Goal: Task Accomplishment & Management: Use online tool/utility

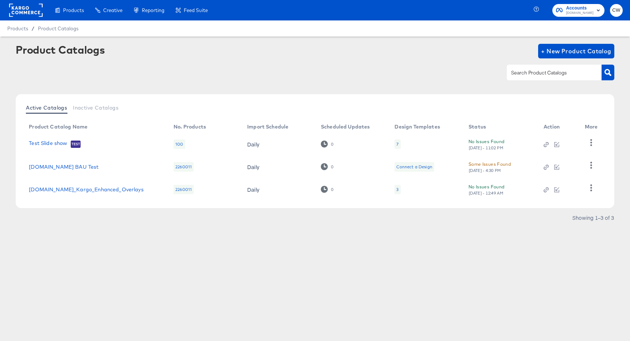
click at [33, 11] on rect at bounding box center [26, 10] width 34 height 13
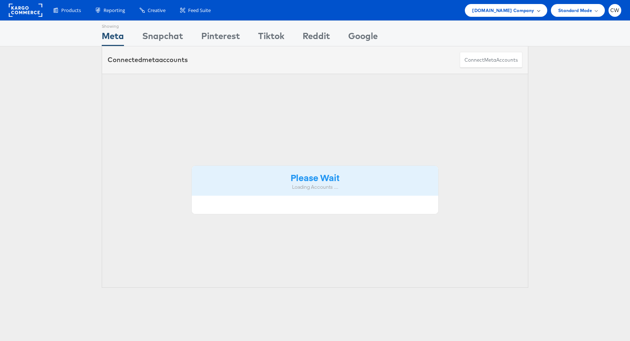
click at [505, 15] on div "Cars.com Company" at bounding box center [506, 10] width 82 height 13
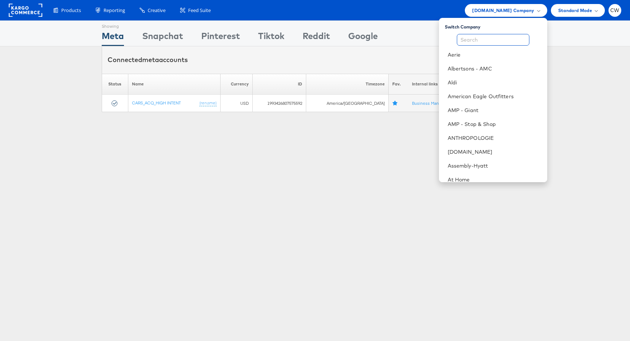
click at [489, 39] on input "text" at bounding box center [493, 40] width 73 height 12
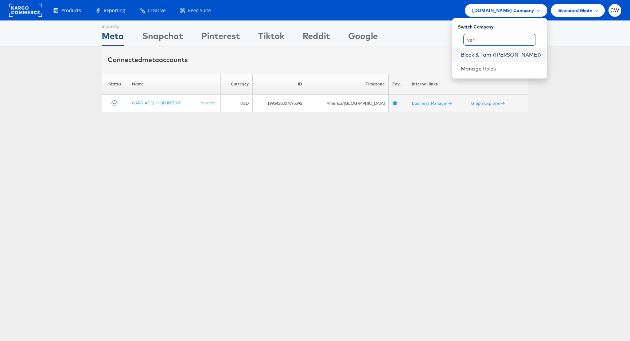
type input "ver"
click at [502, 56] on link "Block & Tam (Veronica Beard)" at bounding box center [501, 54] width 81 height 7
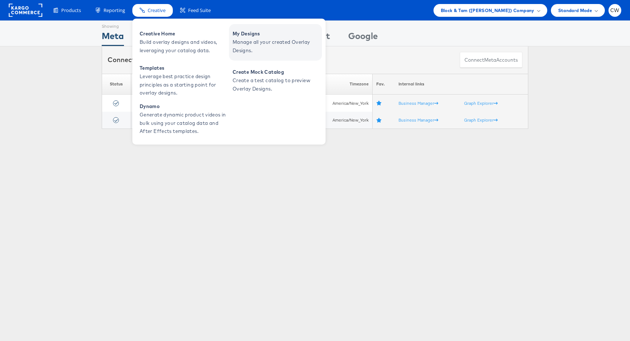
click at [241, 42] on span "Manage all your created Overlay Designs." at bounding box center [277, 46] width 88 height 17
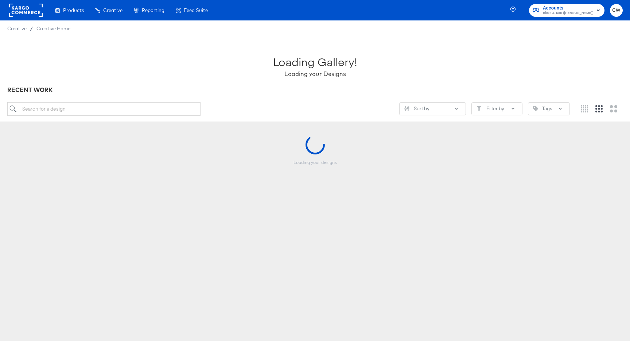
scroll to position [43, 0]
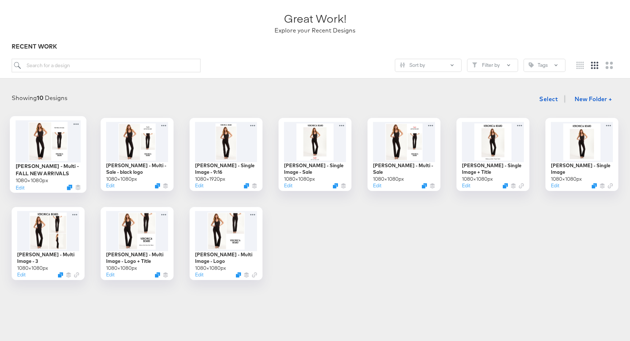
click at [62, 143] on div at bounding box center [48, 141] width 65 height 42
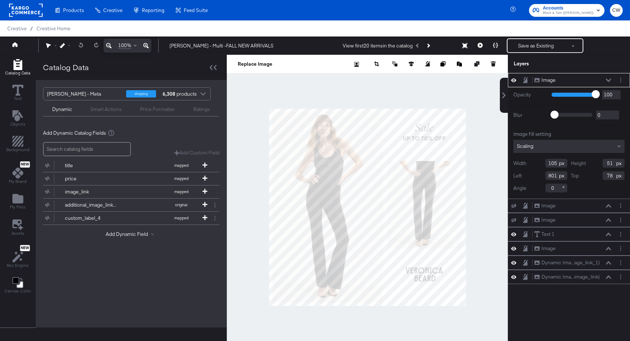
click at [392, 88] on div at bounding box center [367, 207] width 281 height 305
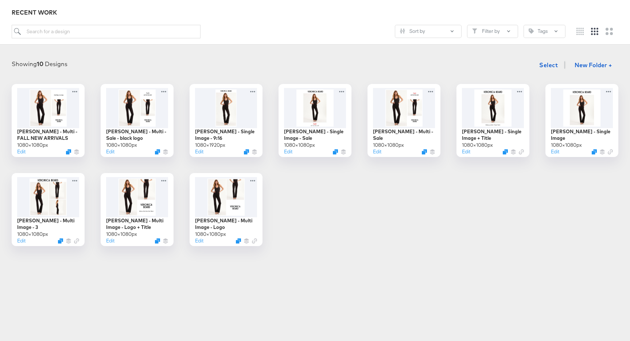
scroll to position [80, 0]
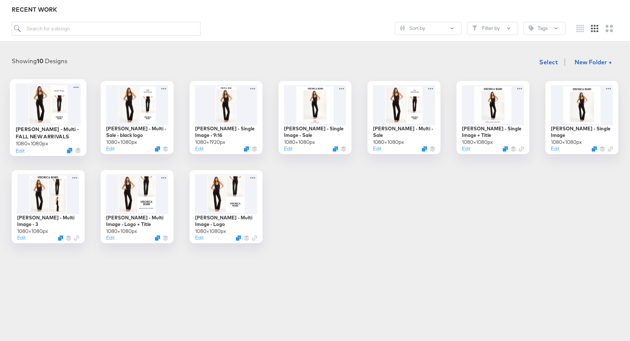
click at [57, 112] on div at bounding box center [48, 104] width 65 height 42
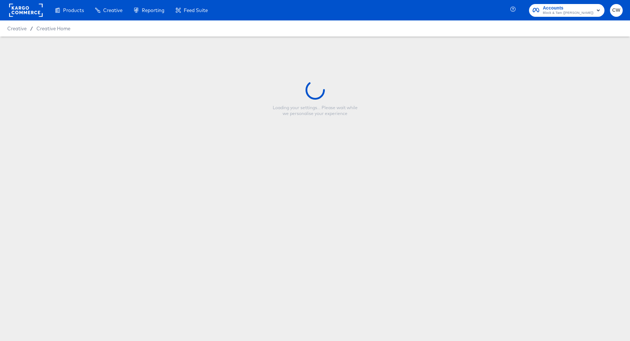
type input "Veronica Beard - Multi -FALL NEW ARRIVALS"
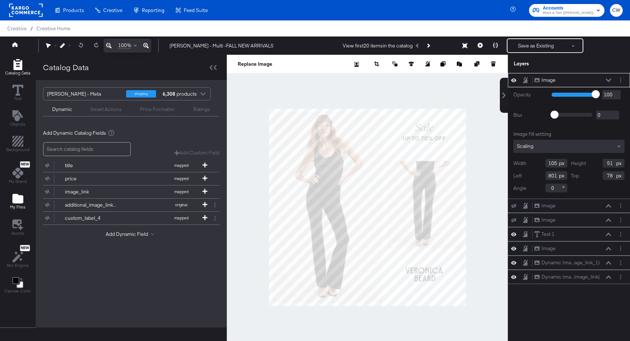
click at [18, 198] on icon "Add Files" at bounding box center [17, 198] width 11 height 9
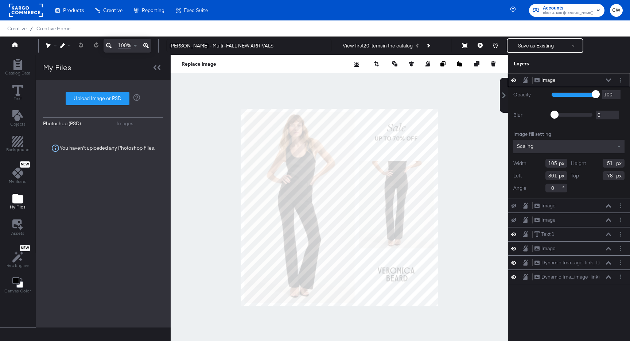
click at [130, 130] on div "You haven't uploaded any Photoshop Files." at bounding box center [103, 148] width 120 height 38
click at [130, 124] on div "Images" at bounding box center [125, 123] width 17 height 7
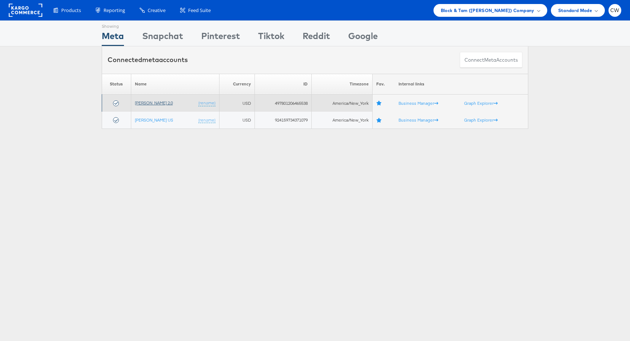
click at [163, 102] on link "[PERSON_NAME] 2.0" at bounding box center [154, 102] width 38 height 5
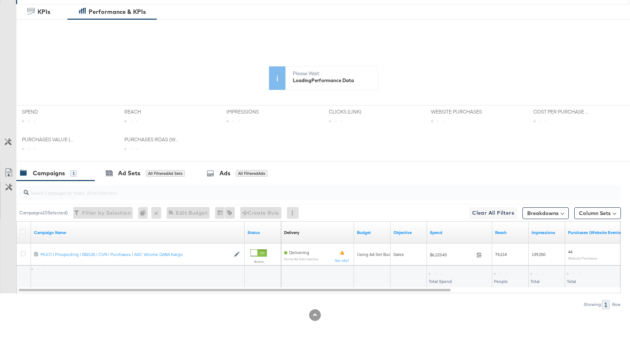
scroll to position [244, 0]
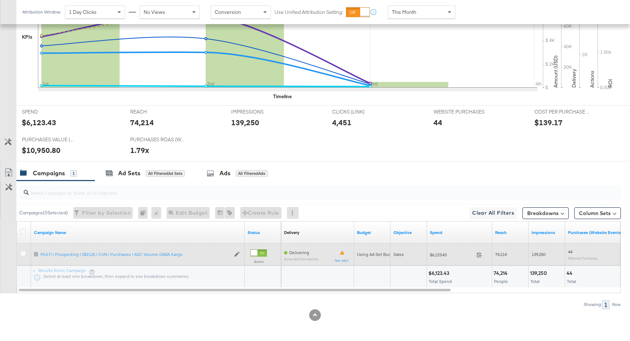
click at [148, 250] on div "120231785004450770 MULTI | Prospecting | 082125 | CVN | Purchases | ASC Volume …" at bounding box center [138, 254] width 214 height 12
click at [148, 252] on div "MULTI | Prospecting | 082125 | CVN | Purchases | ASC Volume DABA Kargo MULTI | …" at bounding box center [135, 254] width 190 height 6
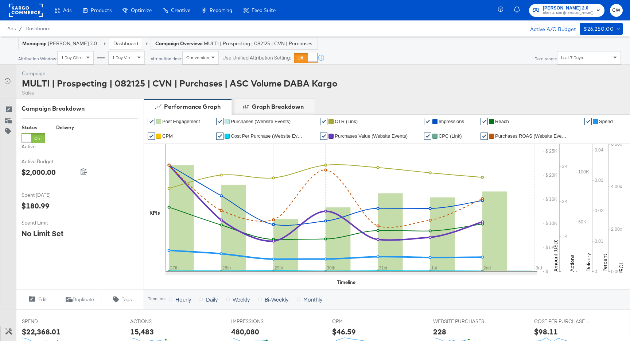
click at [578, 48] on div "Managing: [PERSON_NAME] 2.0 Dashboard Campaign Overview: MULTI | Prospecting | …" at bounding box center [315, 43] width 630 height 15
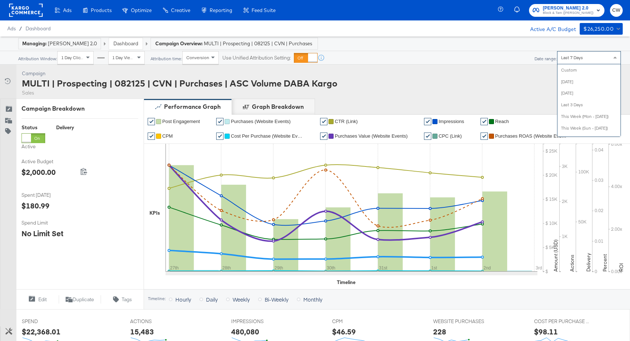
click at [577, 57] on span "Last 7 Days" at bounding box center [572, 57] width 22 height 5
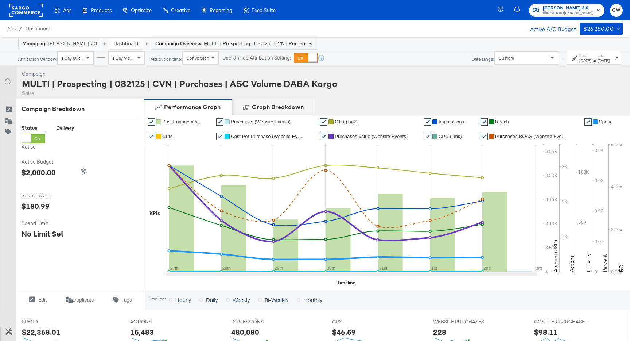
click at [591, 59] on strong "to" at bounding box center [594, 60] width 6 height 5
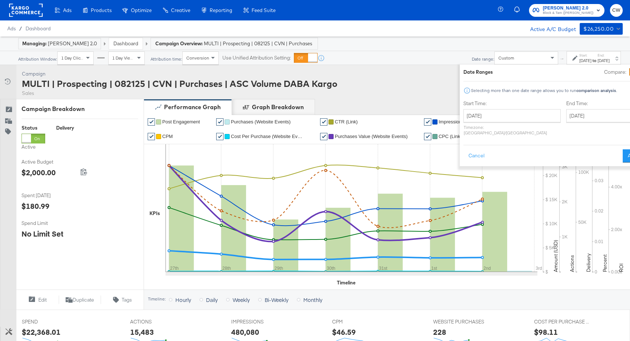
click at [489, 107] on div "Start Time: [DATE] ‹ [DATE] › Su Mo Tu We Th Fr Sa 31 1 2 3 4 5 6 7 8 9 10 11 1…" at bounding box center [511, 119] width 97 height 39
click at [483, 118] on input "[DATE]" at bounding box center [511, 115] width 97 height 13
click at [466, 128] on span "‹" at bounding box center [471, 130] width 11 height 11
click at [478, 183] on td "18" at bounding box center [484, 183] width 12 height 10
type input "[DATE]"
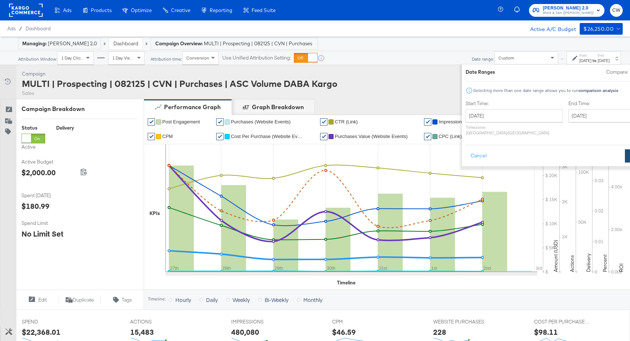
click at [625, 149] on button "Apply" at bounding box center [636, 155] width 23 height 13
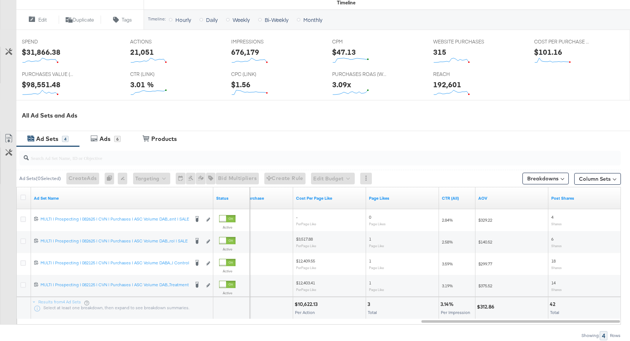
scroll to position [328, 0]
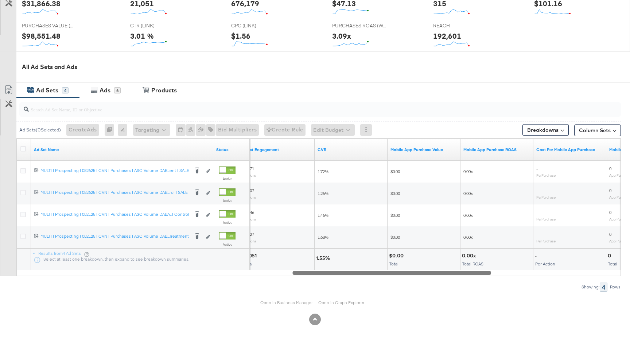
drag, startPoint x: 462, startPoint y: 272, endPoint x: 333, endPoint y: 272, distance: 128.7
click at [333, 272] on div at bounding box center [391, 272] width 199 height 6
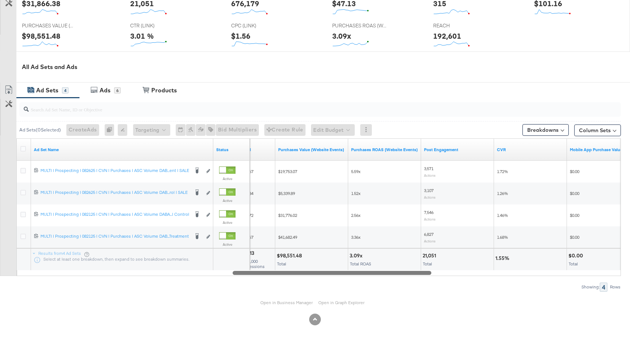
drag, startPoint x: 343, startPoint y: 270, endPoint x: 298, endPoint y: 261, distance: 45.7
click at [298, 261] on div "Ad Set Name Status CPM Purchases Value (Website Events) Purchases ROAS (Website…" at bounding box center [318, 206] width 605 height 137
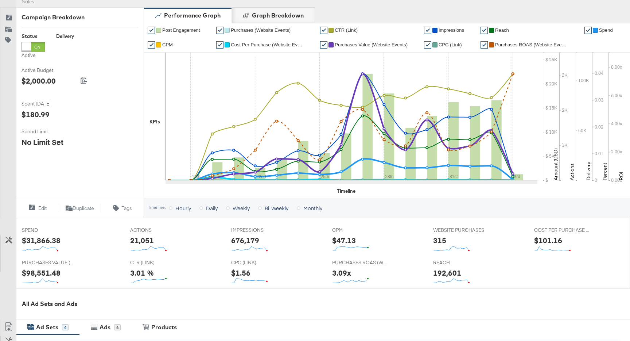
scroll to position [101, 0]
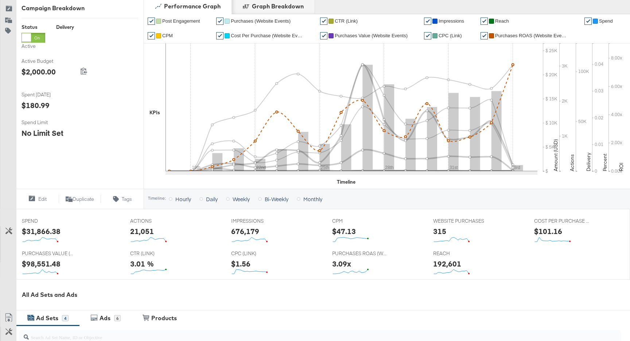
click at [523, 34] on span "Purchases ROAS (Website Events)" at bounding box center [531, 35] width 73 height 5
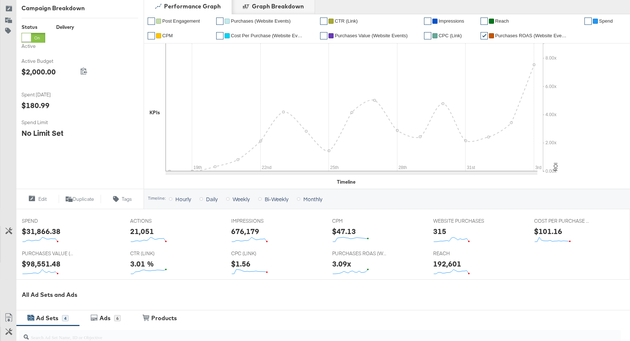
click at [608, 23] on span "Spend" at bounding box center [606, 20] width 14 height 5
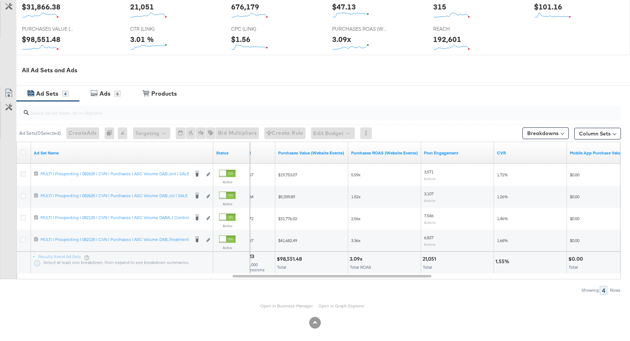
scroll to position [328, 0]
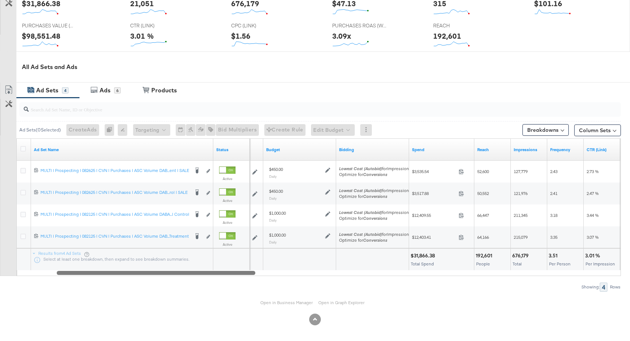
drag, startPoint x: 261, startPoint y: 269, endPoint x: 84, endPoint y: 271, distance: 176.9
click at [84, 271] on div at bounding box center [156, 272] width 199 height 6
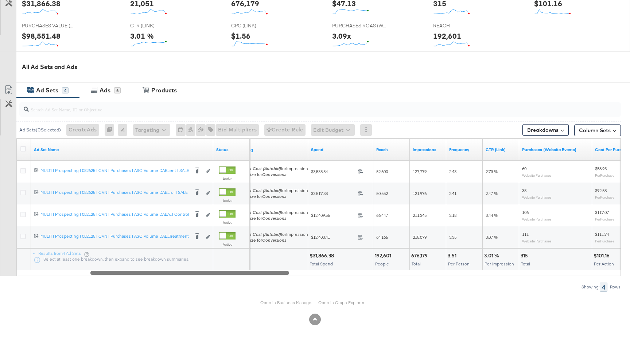
drag, startPoint x: 248, startPoint y: 270, endPoint x: 279, endPoint y: 270, distance: 31.0
click at [279, 270] on div at bounding box center [189, 272] width 199 height 6
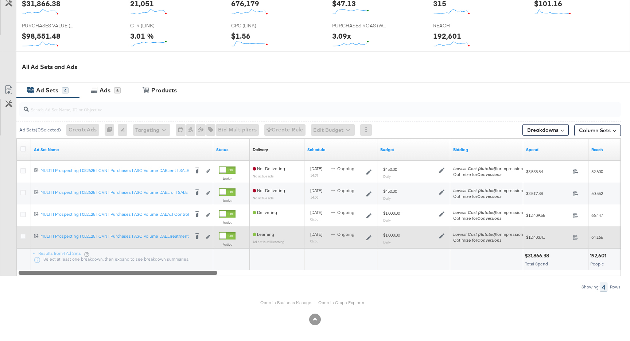
drag, startPoint x: 279, startPoint y: 270, endPoint x: 116, endPoint y: 245, distance: 164.9
click at [116, 245] on div "Ad Set Name Status Delivery Sorting Unavailable Schedule Budget Bidding Spend R…" at bounding box center [318, 206] width 605 height 137
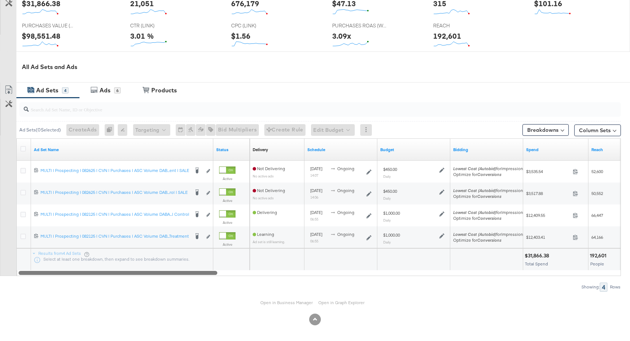
click at [202, 269] on div at bounding box center [118, 272] width 199 height 6
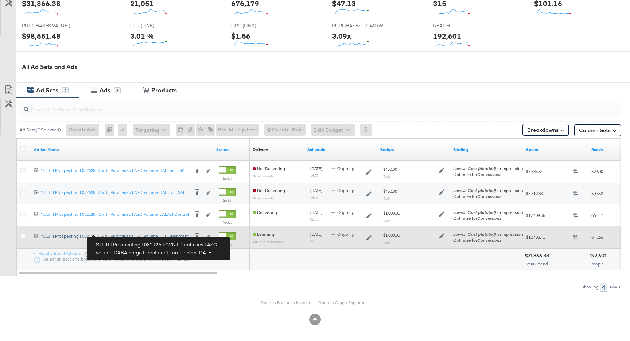
click at [175, 236] on div "MULTI | Prospecting | 082125 | CVN | Purchases | ASC Volume DABA Kargo | Treatm…" at bounding box center [114, 236] width 149 height 6
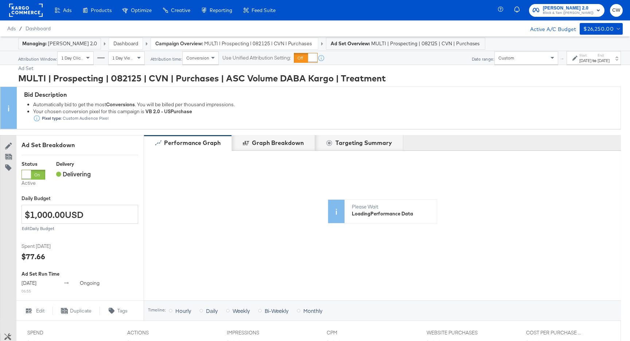
scroll to position [309, 0]
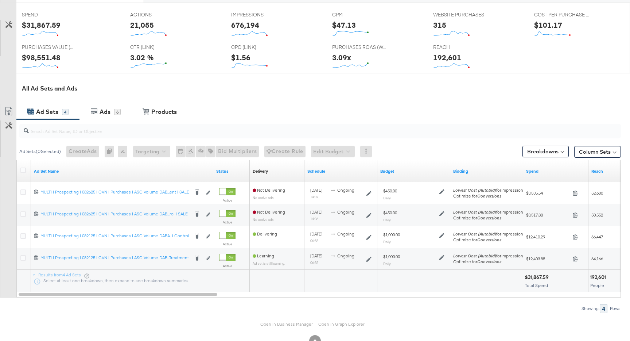
scroll to position [324, 0]
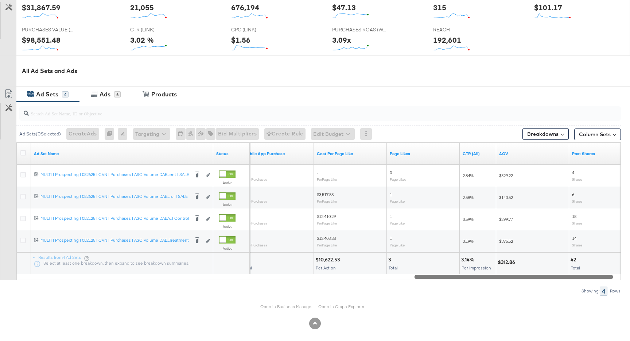
drag, startPoint x: 189, startPoint y: 274, endPoint x: 608, endPoint y: 271, distance: 418.7
click at [608, 271] on div "Ad Set Name Status Mobile App Purchase Cost Per Page Like Page Likes CTR (All) …" at bounding box center [318, 210] width 605 height 137
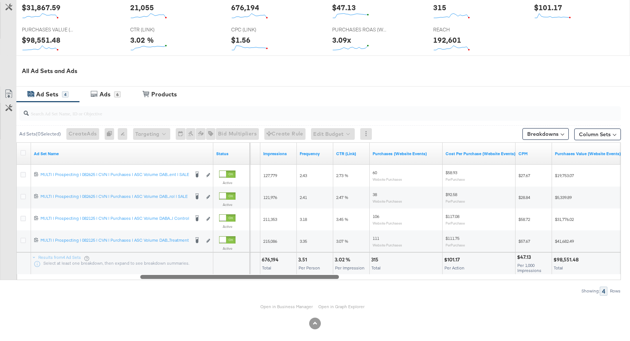
drag, startPoint x: 470, startPoint y: 276, endPoint x: 196, endPoint y: 278, distance: 273.9
click at [196, 278] on div at bounding box center [239, 276] width 199 height 6
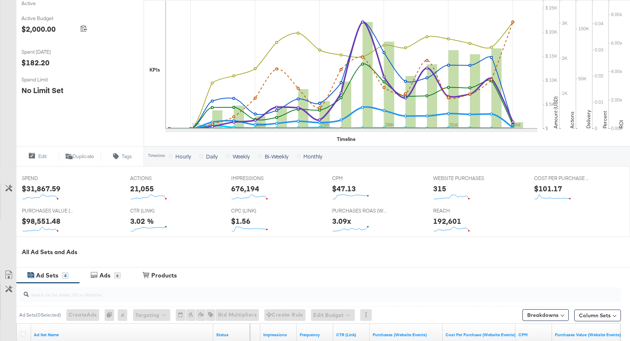
scroll to position [0, 0]
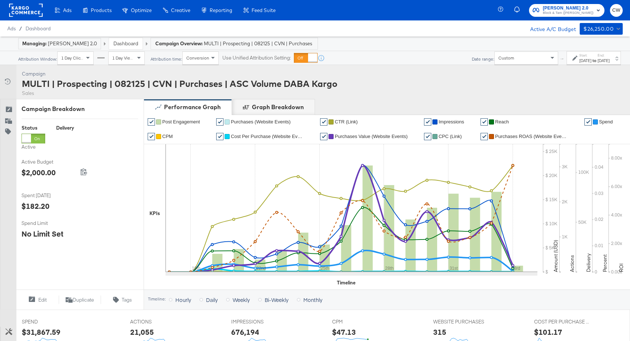
click at [579, 62] on div "[DATE]" at bounding box center [585, 61] width 12 height 6
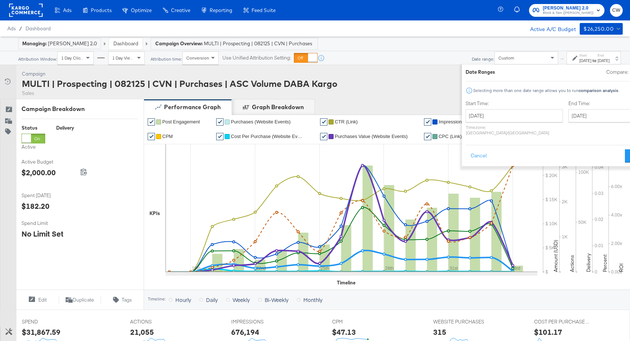
click at [379, 79] on div "Campaign Activity Campaign MULTI | Prospecting | 082125 | CVN | Purchases | ASC…" at bounding box center [315, 82] width 630 height 34
click at [466, 149] on button "Cancel" at bounding box center [479, 155] width 26 height 13
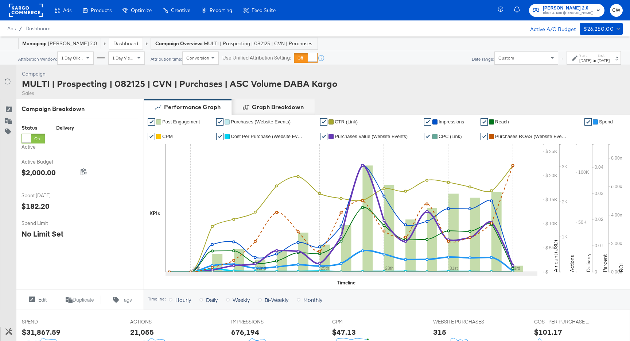
click at [496, 53] on div "Custom" at bounding box center [526, 58] width 63 height 12
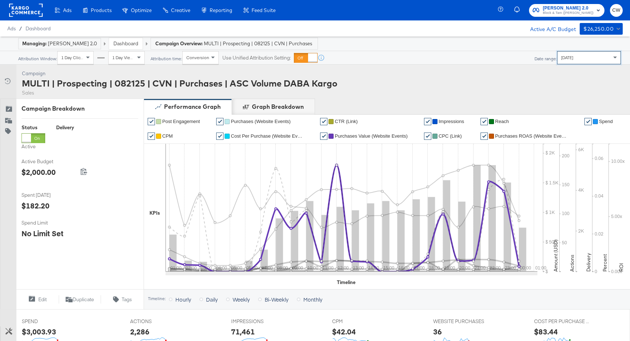
scroll to position [328, 0]
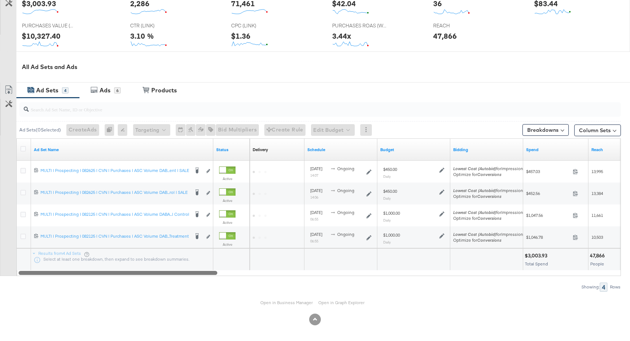
drag, startPoint x: 334, startPoint y: 272, endPoint x: 211, endPoint y: 266, distance: 122.7
click at [211, 266] on div "Ad Set Name Status Delivery Sorting Unavailable Schedule Budget Bidding Spend R…" at bounding box center [318, 206] width 605 height 137
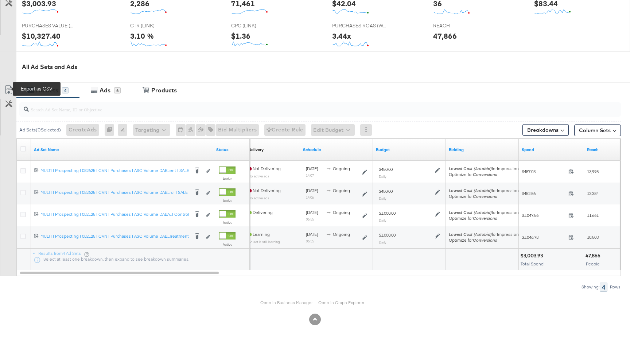
click at [9, 85] on icon at bounding box center [8, 89] width 9 height 9
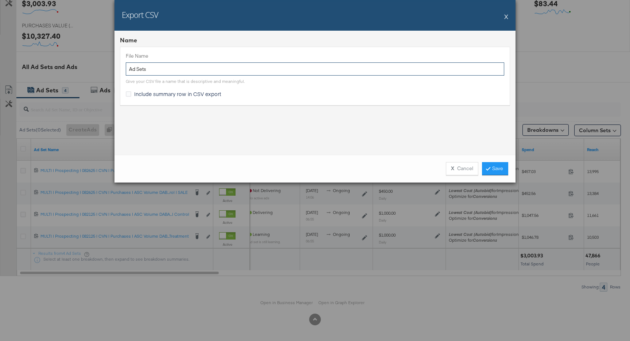
click at [177, 66] on input "Ad Sets" at bounding box center [315, 68] width 379 height 13
type input "VB - Test results"
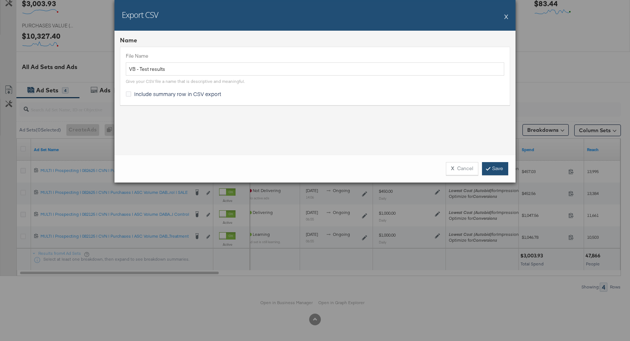
click at [492, 170] on link "Save" at bounding box center [495, 168] width 26 height 13
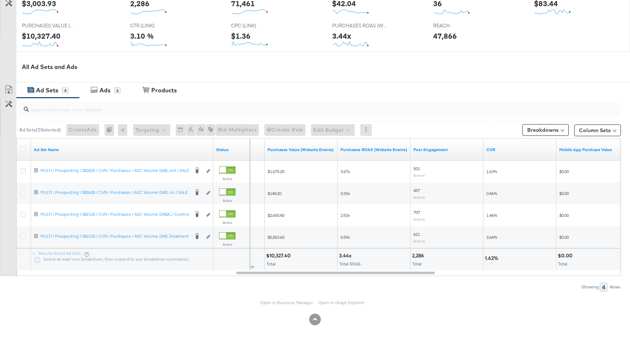
scroll to position [0, 0]
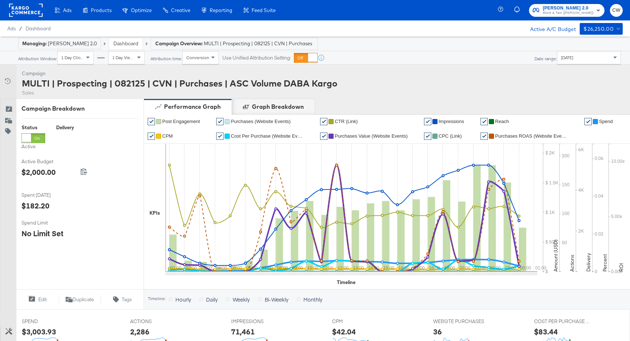
click at [573, 57] on span "[DATE]" at bounding box center [567, 57] width 12 height 5
click at [591, 59] on strong "to" at bounding box center [594, 60] width 6 height 5
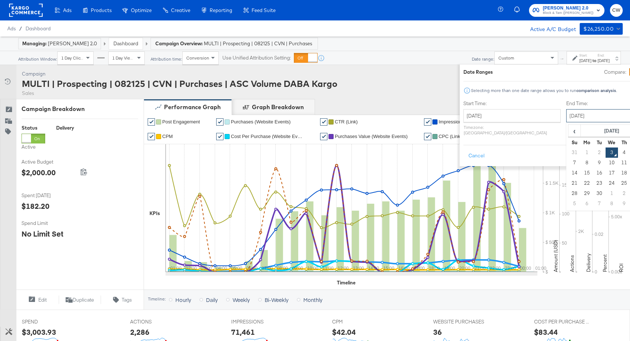
click at [566, 119] on input "[DATE]" at bounding box center [604, 115] width 77 height 13
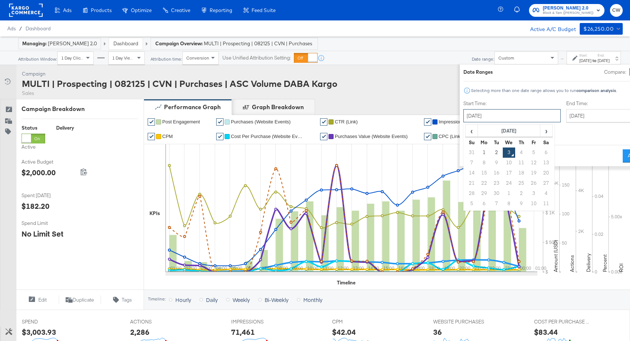
click at [498, 112] on input "[DATE]" at bounding box center [511, 115] width 97 height 13
click at [466, 134] on span "‹" at bounding box center [471, 130] width 11 height 11
click at [490, 183] on td "19" at bounding box center [496, 183] width 12 height 10
type input "[DATE]"
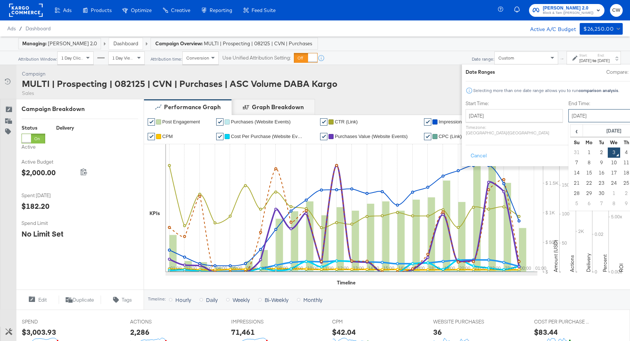
click at [569, 115] on input "[DATE]" at bounding box center [607, 115] width 77 height 13
click at [596, 152] on td "2" at bounding box center [602, 152] width 12 height 10
type input "[DATE]"
click at [626, 151] on button "Apply" at bounding box center [637, 155] width 23 height 13
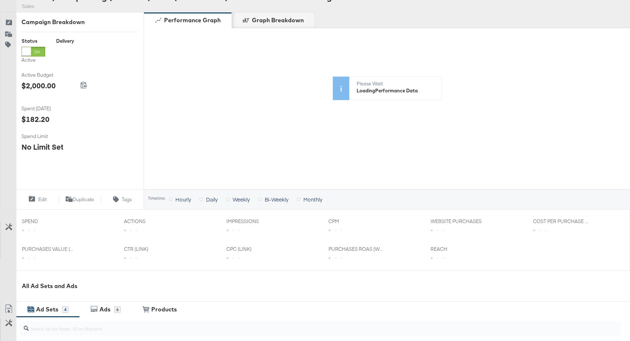
scroll to position [87, 0]
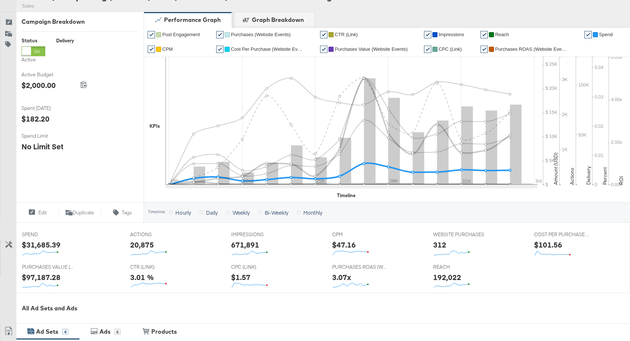
click at [601, 34] on span "Spend" at bounding box center [606, 34] width 14 height 5
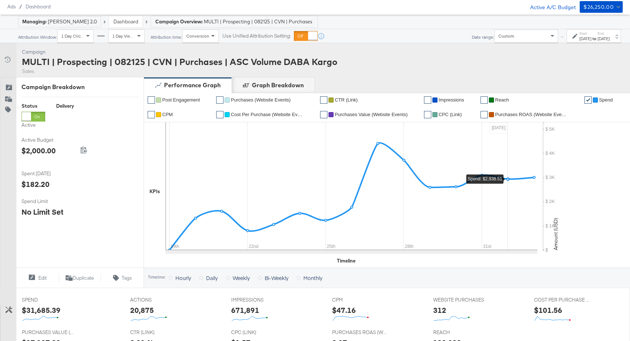
scroll to position [0, 0]
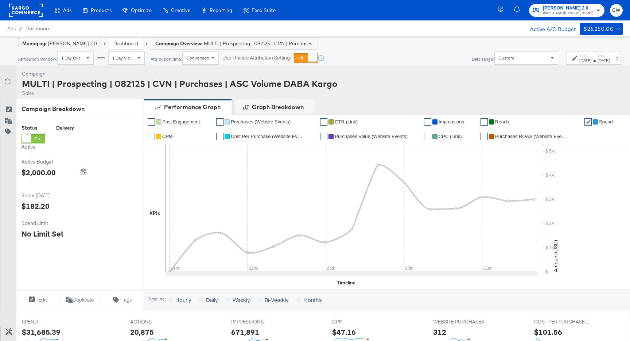
click at [507, 121] on span "Reach" at bounding box center [502, 121] width 14 height 5
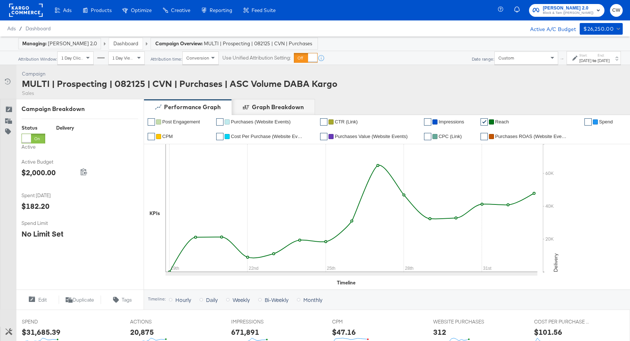
click at [591, 58] on strong "to" at bounding box center [594, 60] width 6 height 5
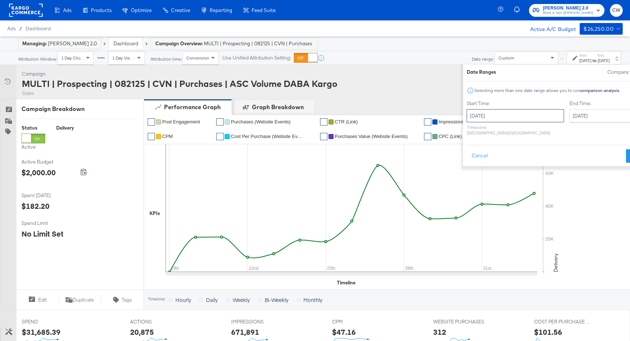
click at [467, 121] on input "[DATE]" at bounding box center [515, 115] width 97 height 13
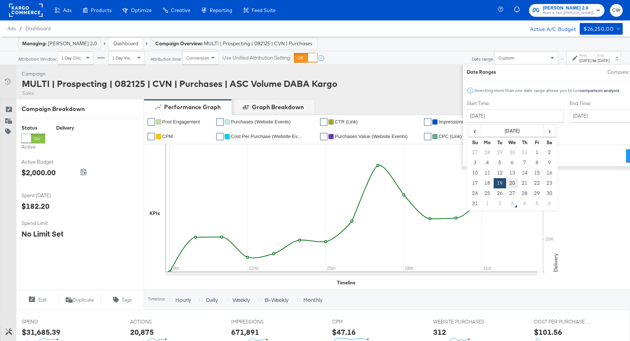
click at [506, 186] on td "20" at bounding box center [512, 183] width 12 height 10
type input "[DATE]"
click at [618, 148] on div "Date Ranges Compare: Selecting more than one date range allows you to run compa…" at bounding box center [558, 115] width 190 height 101
click at [626, 153] on button "Apply" at bounding box center [637, 155] width 23 height 13
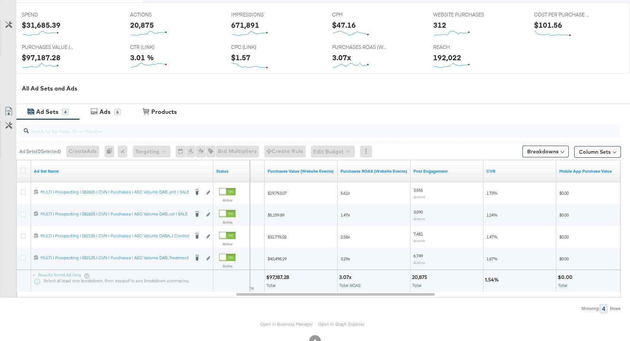
scroll to position [324, 0]
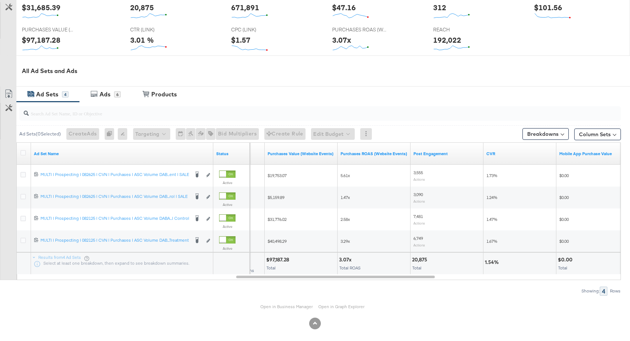
click at [8, 100] on link "Export as CSV" at bounding box center [8, 94] width 16 height 16
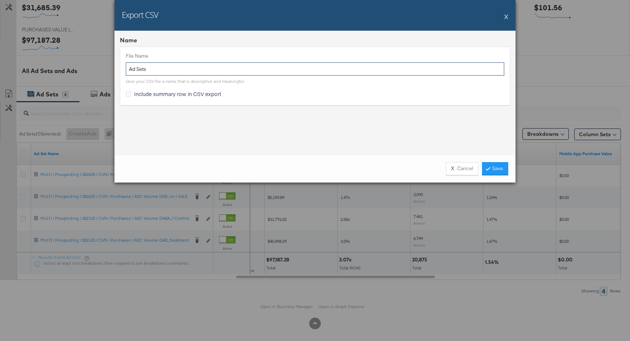
click at [213, 69] on input "Ad Sets" at bounding box center [315, 68] width 379 height 13
type input "Ad d"
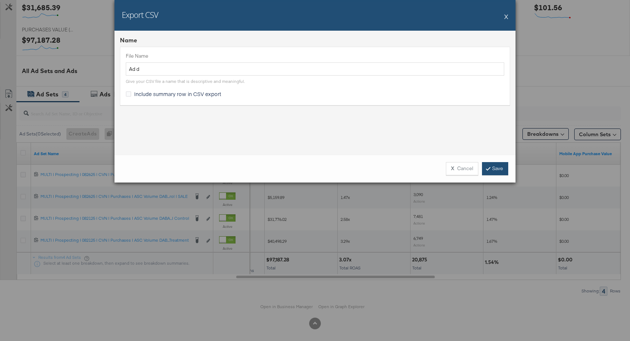
click at [493, 168] on link "Save" at bounding box center [495, 168] width 26 height 13
